Goal: Information Seeking & Learning: Find specific fact

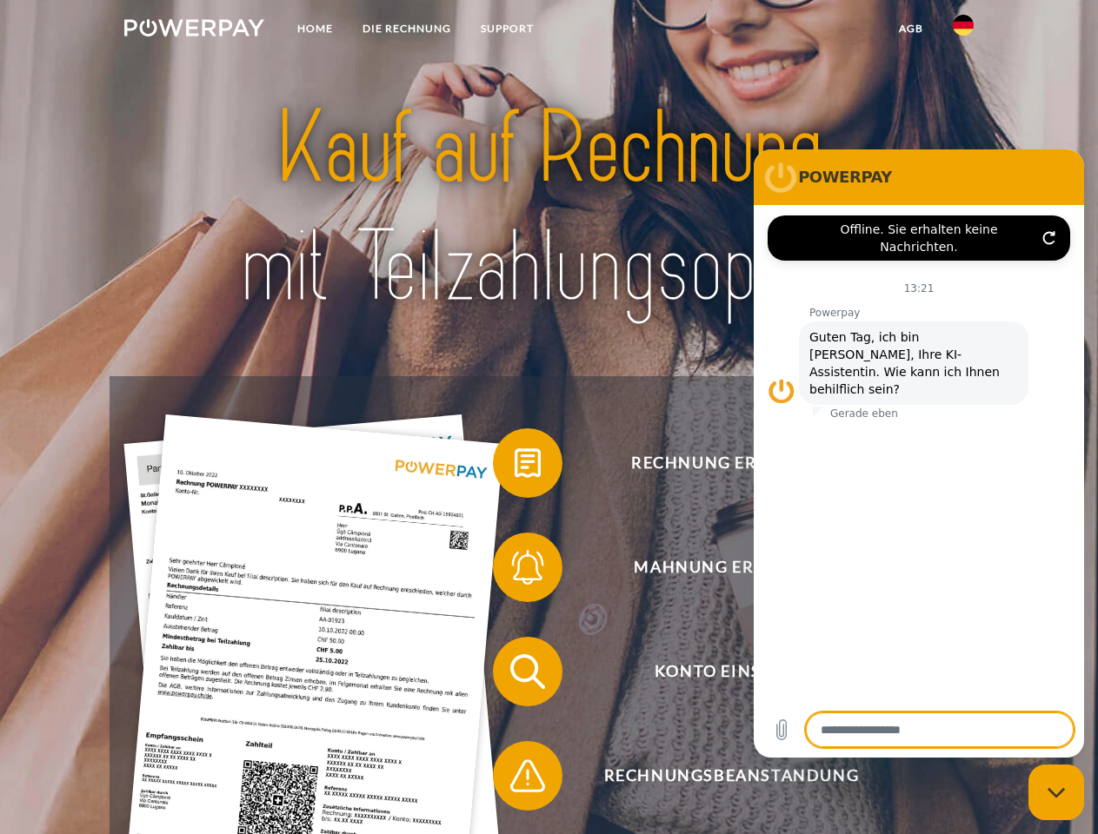
click at [194, 30] on img at bounding box center [194, 27] width 140 height 17
click at [963, 30] on img at bounding box center [962, 25] width 21 height 21
click at [910, 29] on link "agb" at bounding box center [911, 28] width 54 height 31
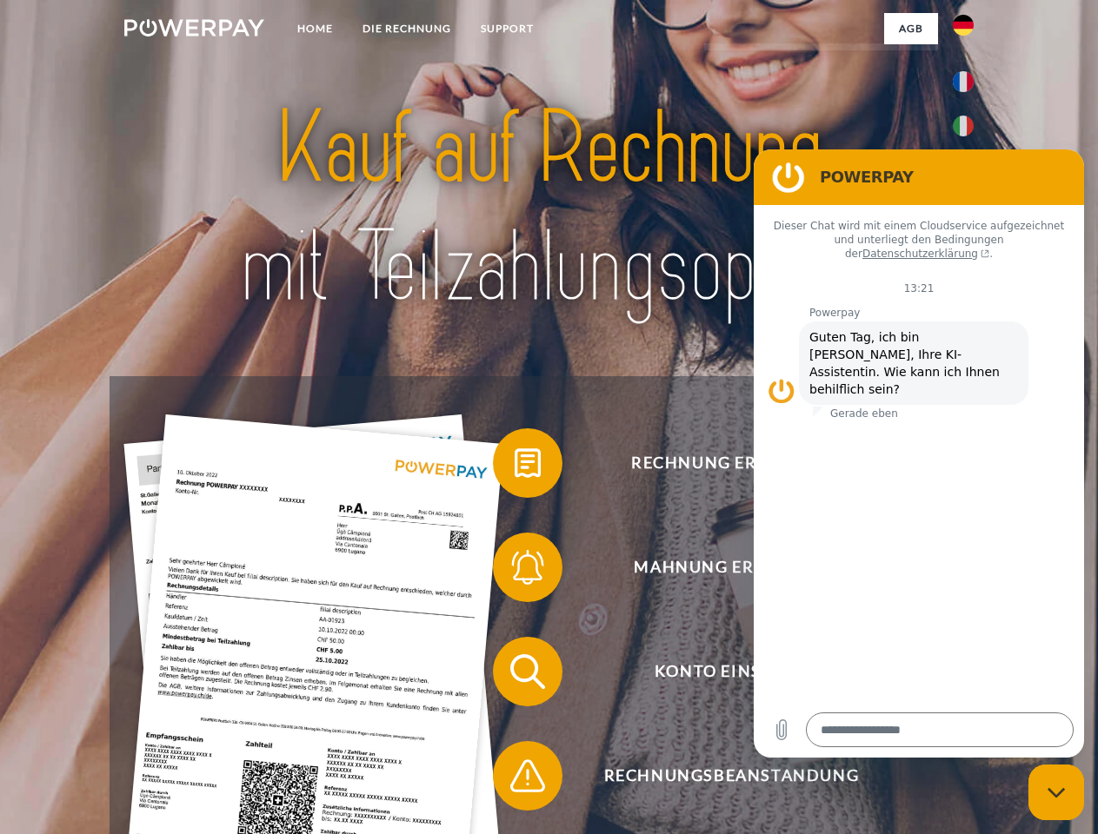
click at [514, 467] on span at bounding box center [501, 463] width 87 height 87
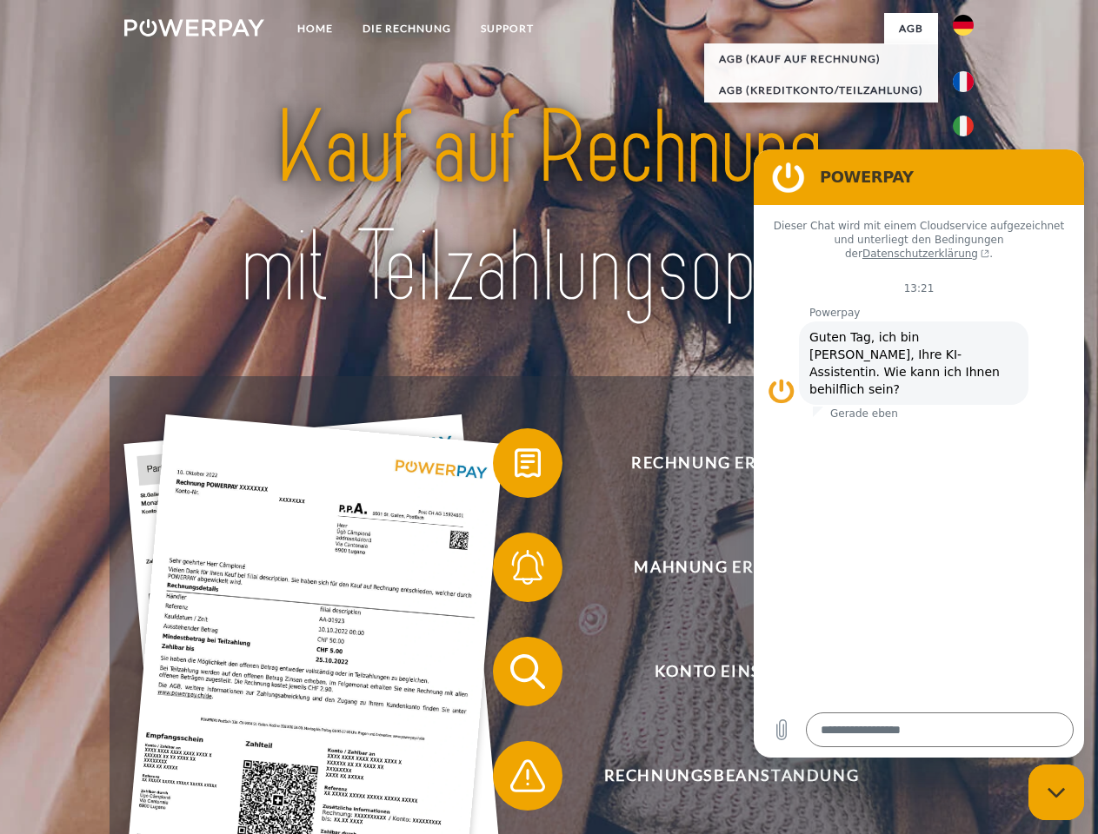
click at [514, 571] on div "Rechnung erhalten? Mahnung erhalten? Konto einsehen" at bounding box center [548, 723] width 878 height 695
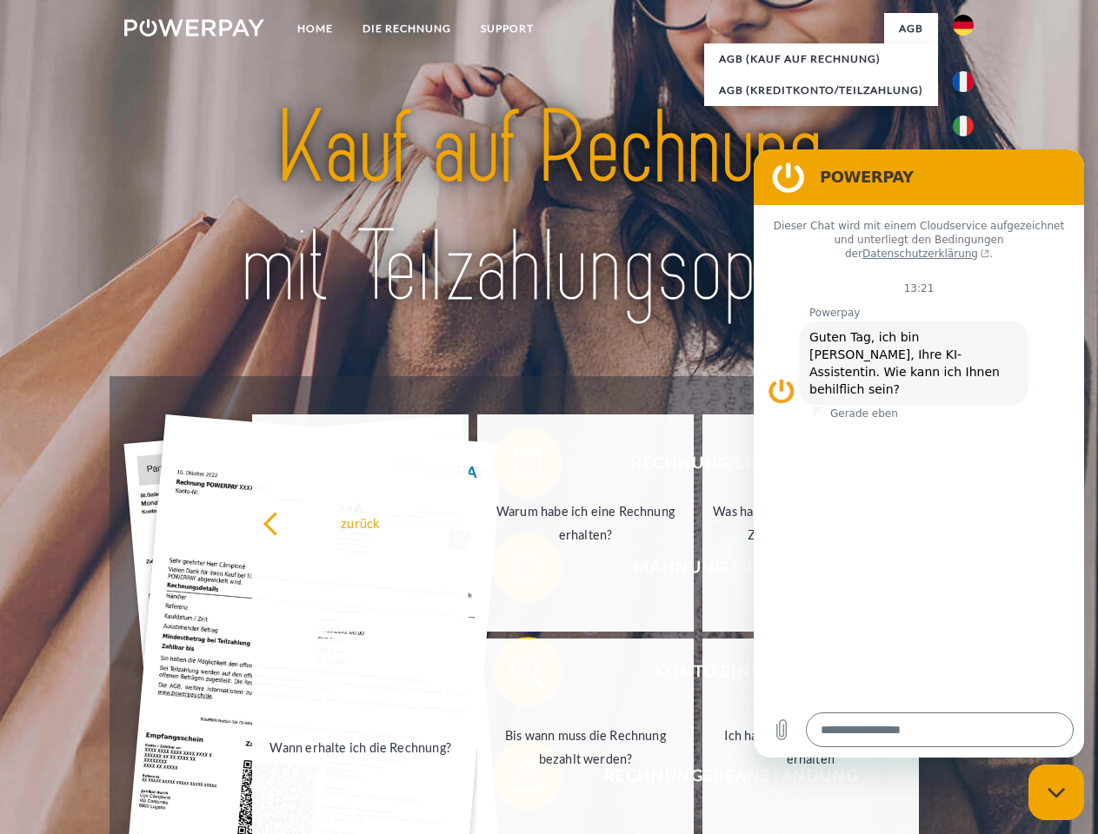
click at [514, 675] on link "Bis wann muss die Rechnung bezahlt werden?" at bounding box center [585, 747] width 216 height 217
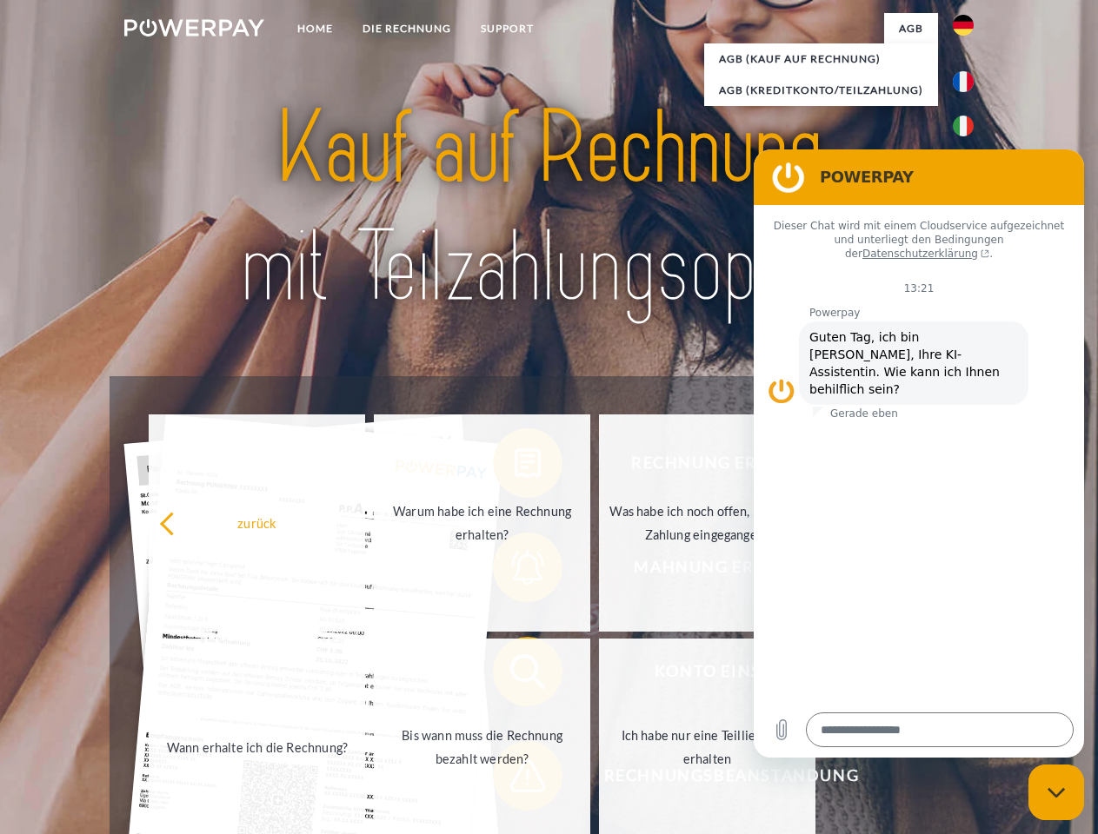
click at [514, 780] on span at bounding box center [501, 776] width 87 height 87
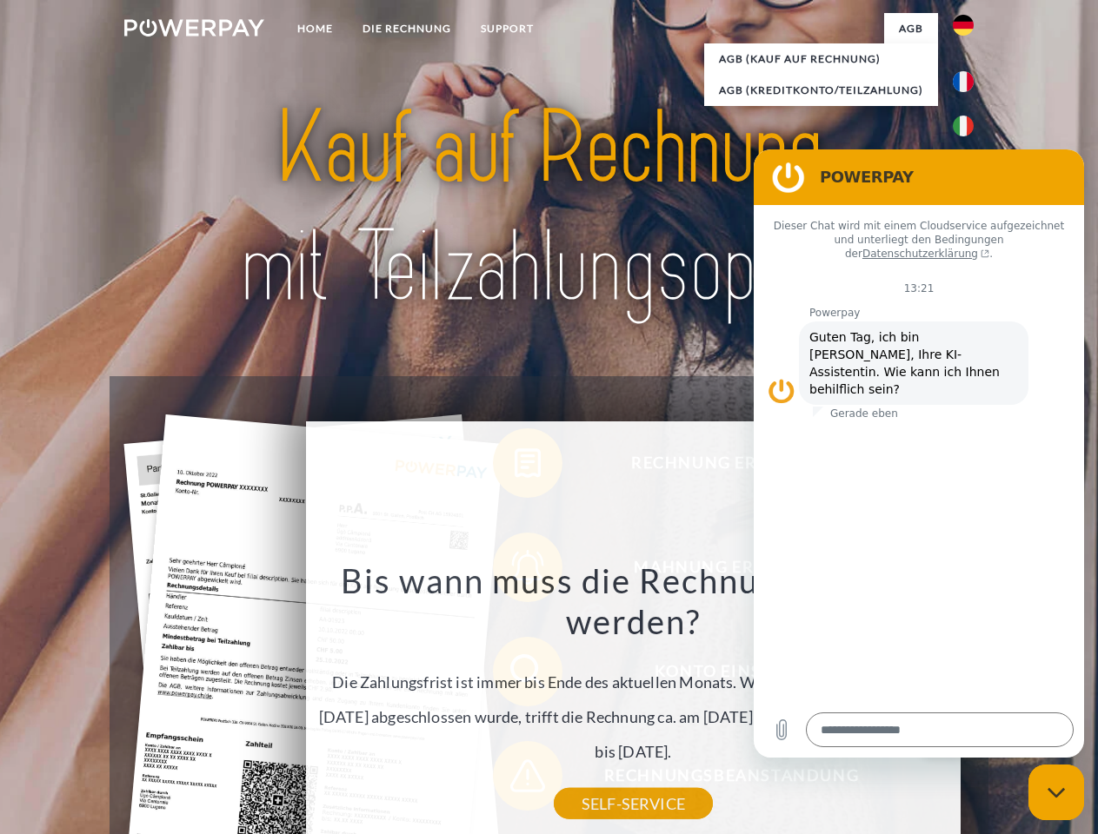
click at [1056, 793] on icon "Messaging-Fenster schließen" at bounding box center [1056, 792] width 18 height 11
type textarea "*"
